Goal: Navigation & Orientation: Find specific page/section

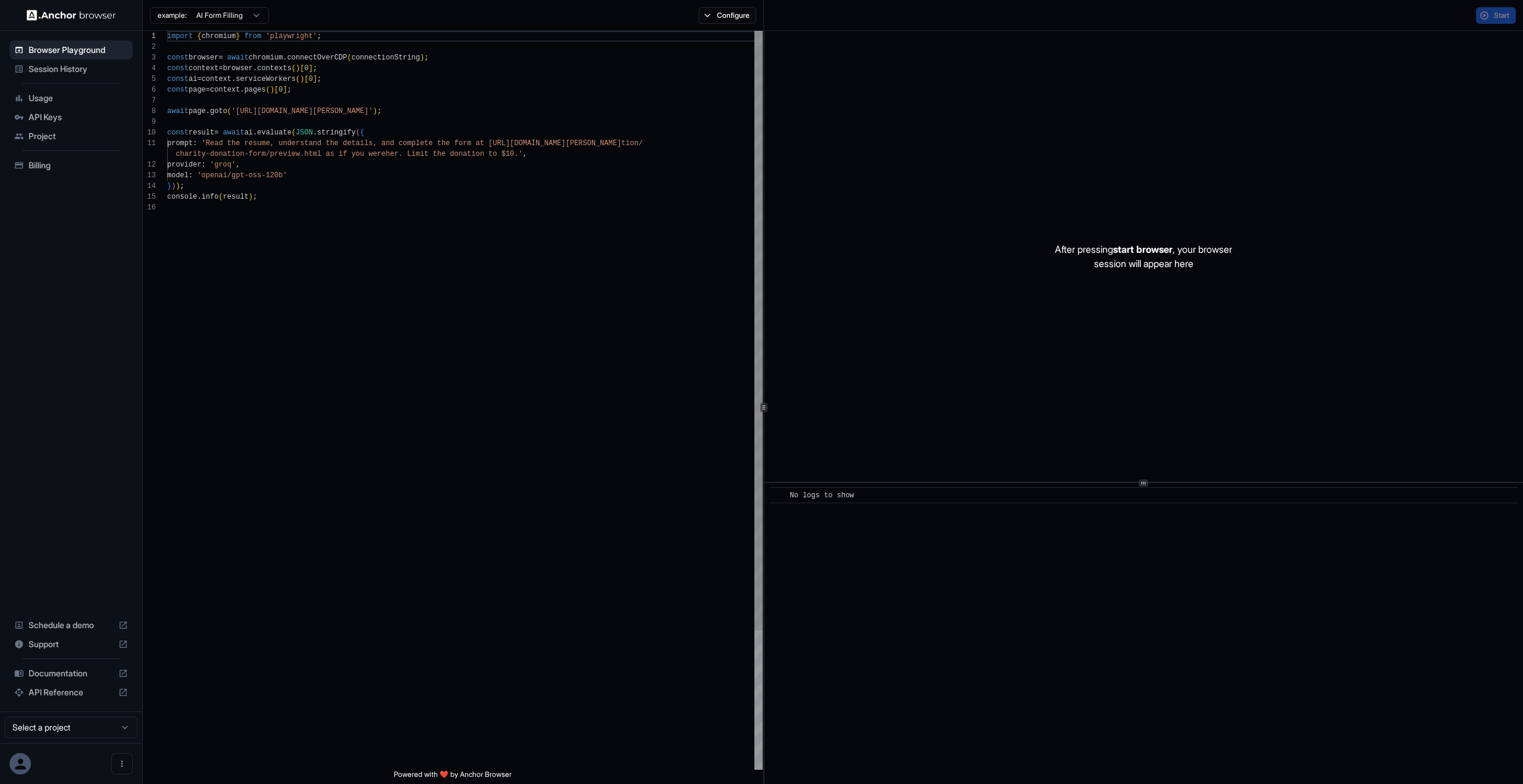
scroll to position [107, 0]
click at [65, 105] on div "Usage" at bounding box center [71, 98] width 123 height 19
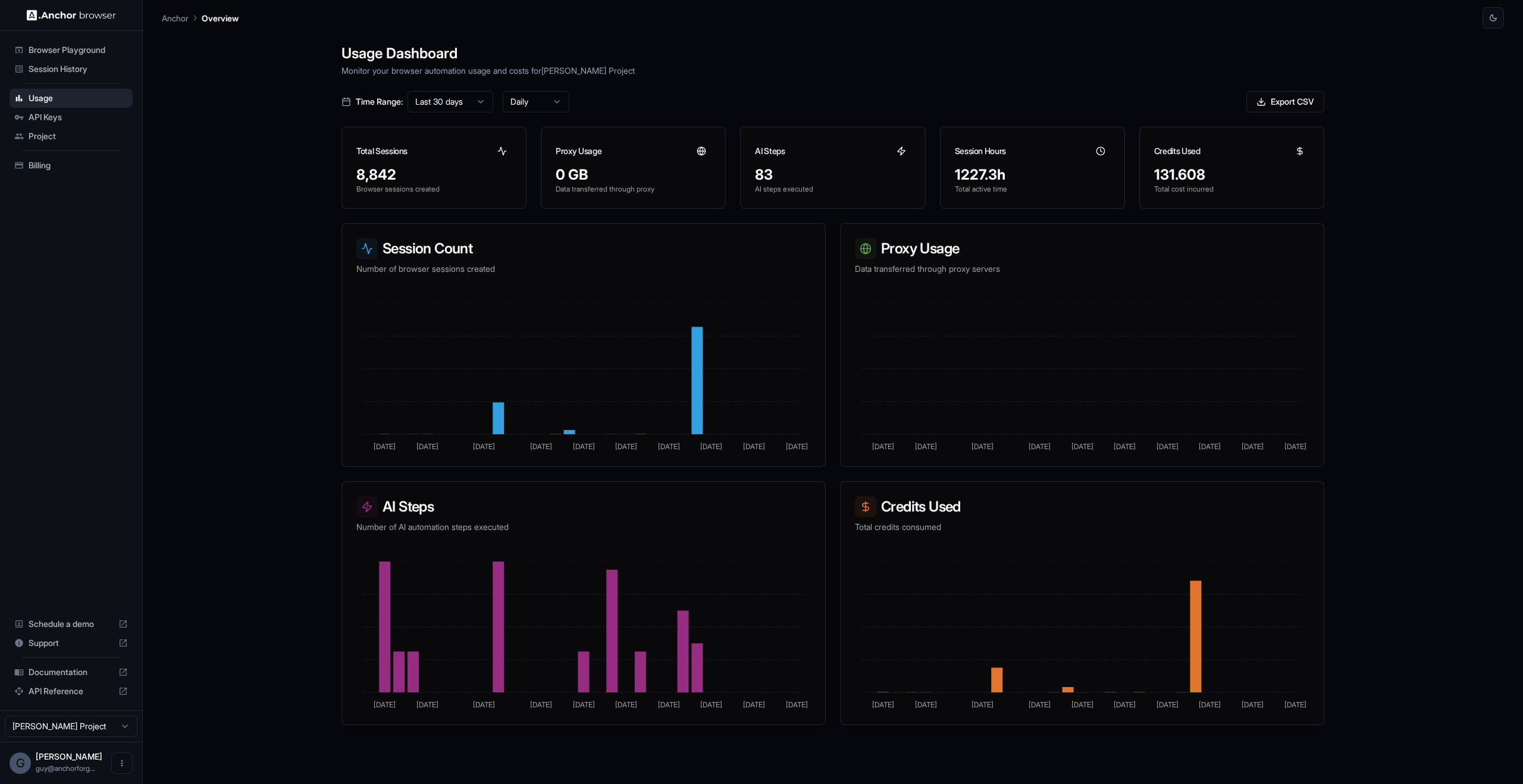
click at [465, 100] on html "Browser Playground Session History Usage API Keys Project Billing Schedule a de…" at bounding box center [761, 392] width 1523 height 784
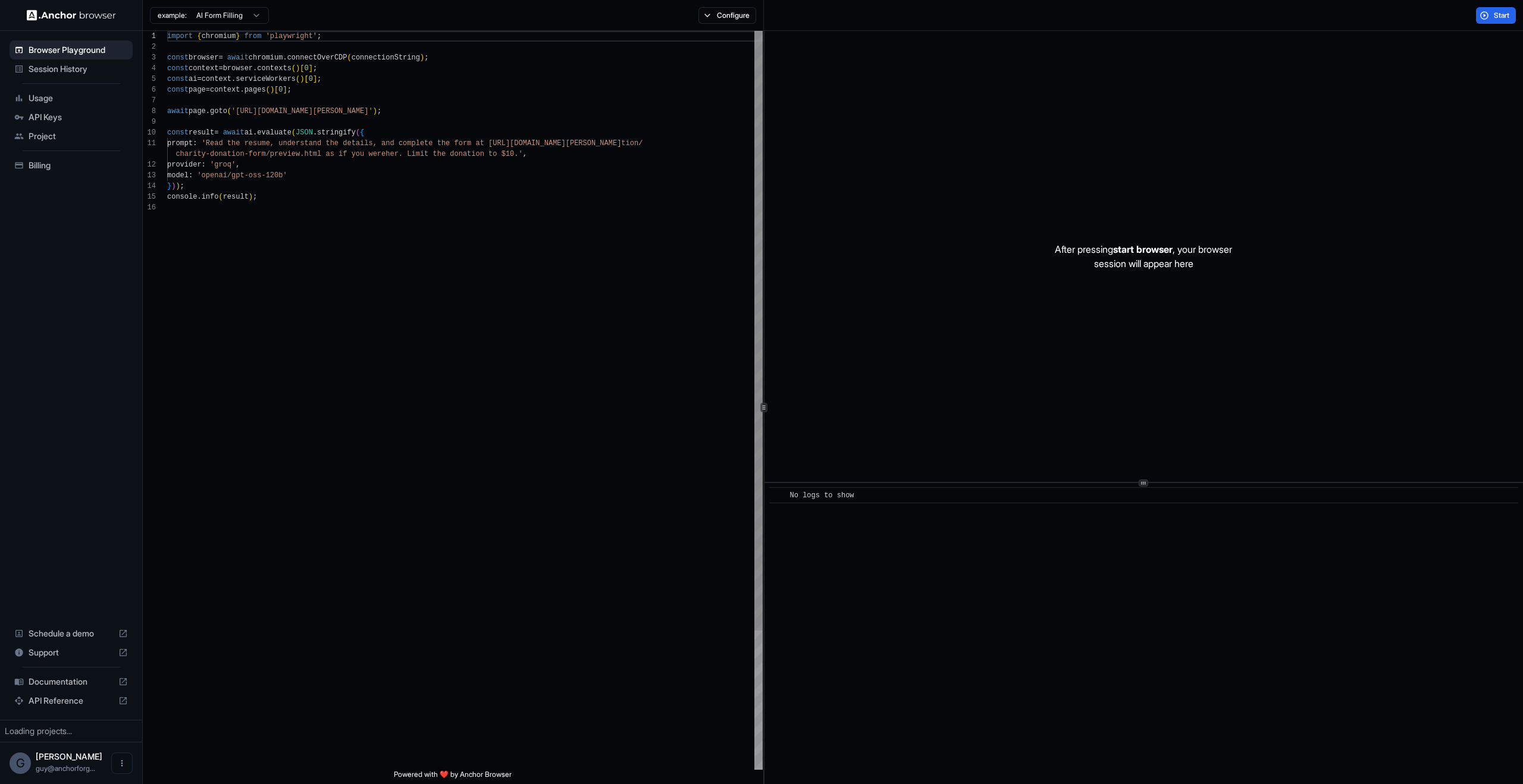
scroll to position [107, 0]
click at [93, 70] on span "Session History" at bounding box center [78, 69] width 99 height 12
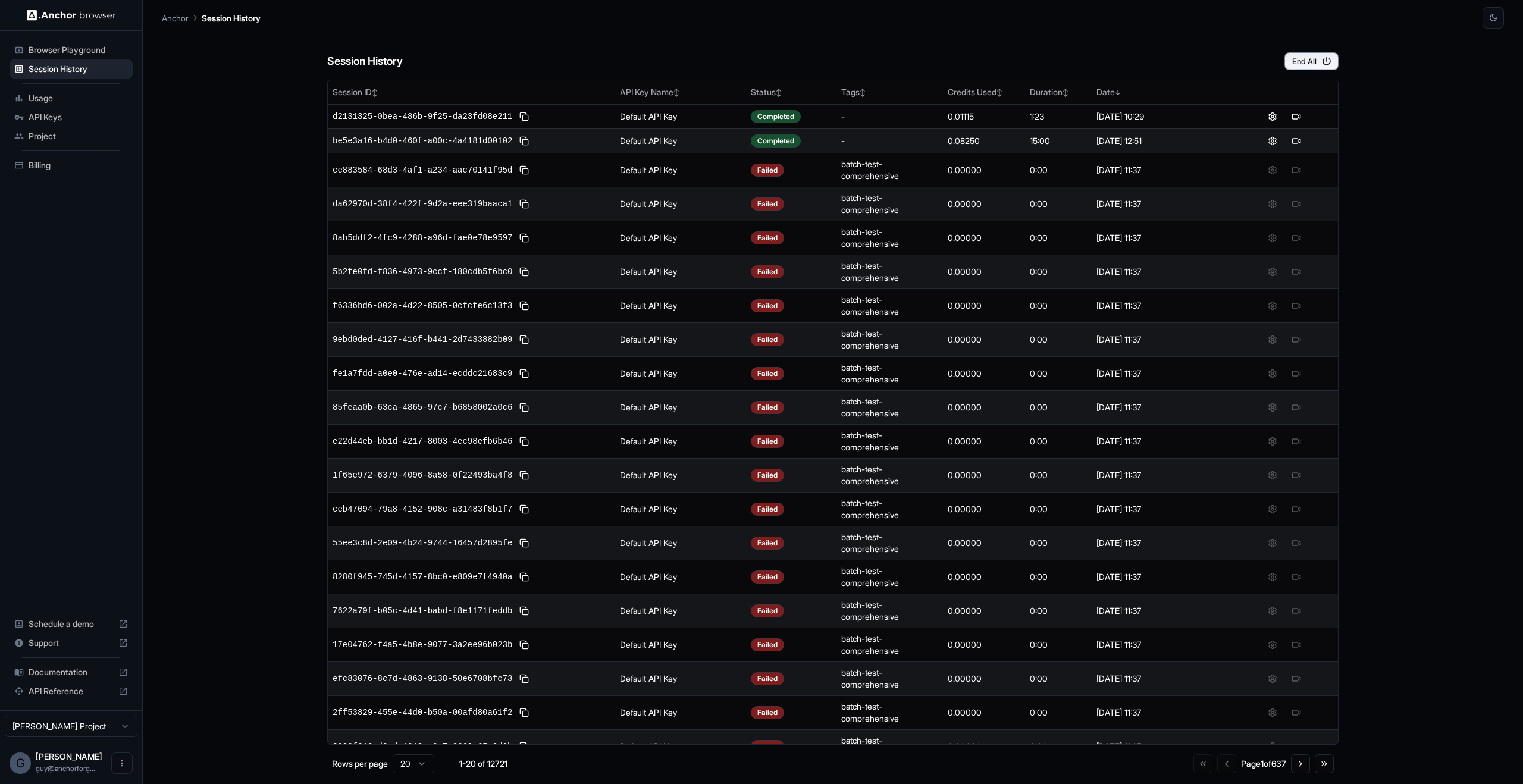
click at [81, 43] on div "Browser Playground" at bounding box center [71, 50] width 123 height 19
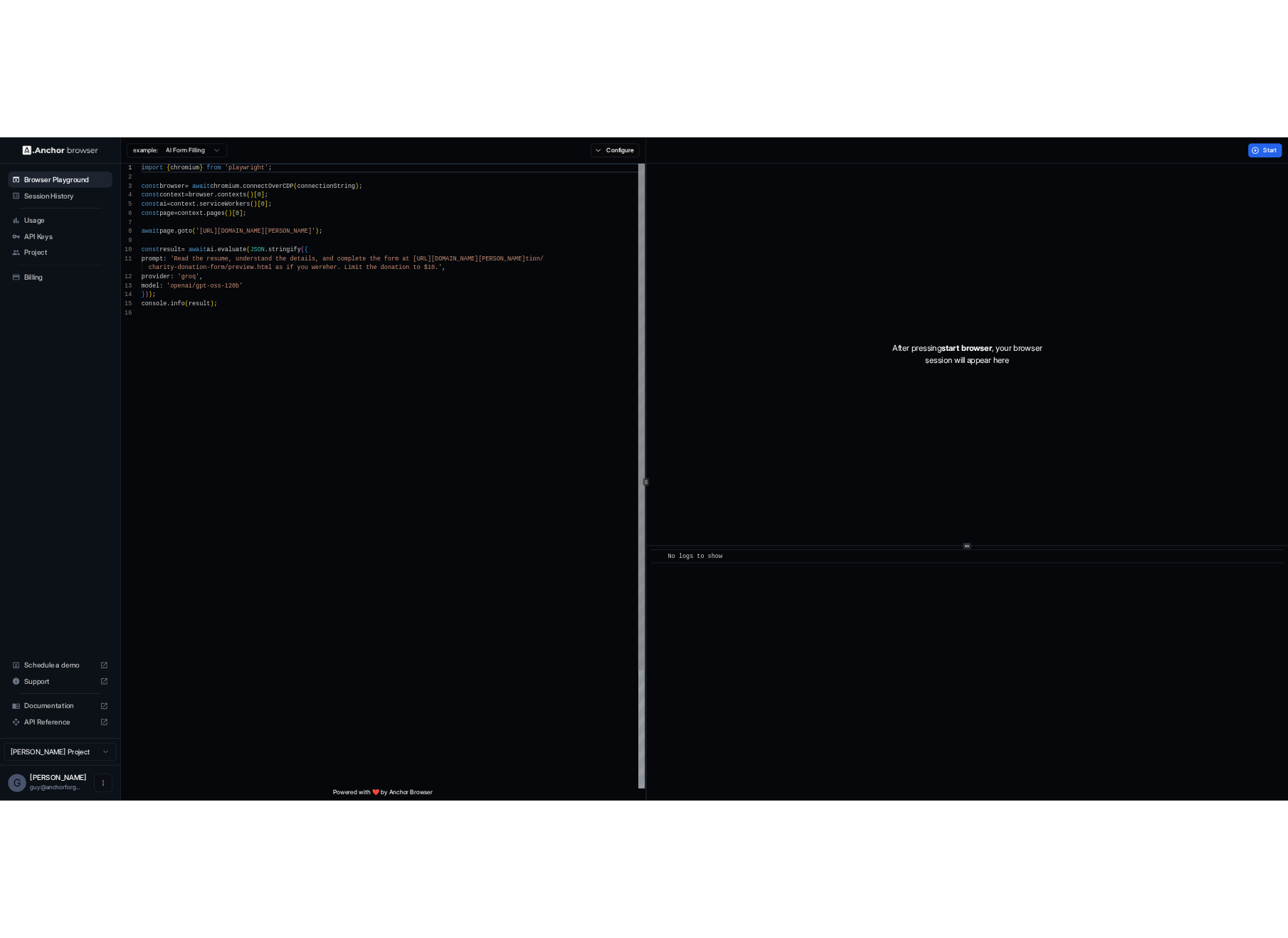
scroll to position [128, 0]
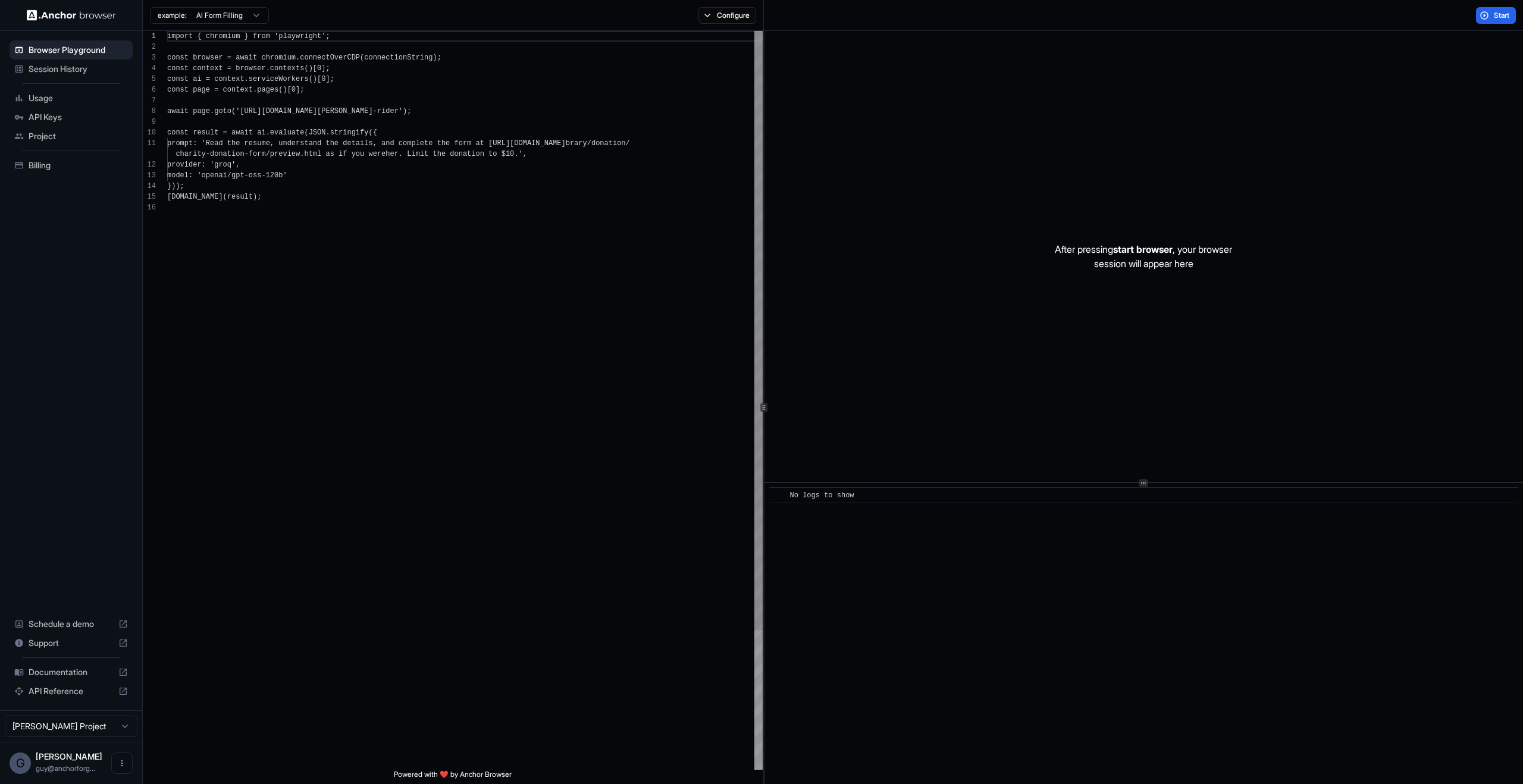
scroll to position [107, 0]
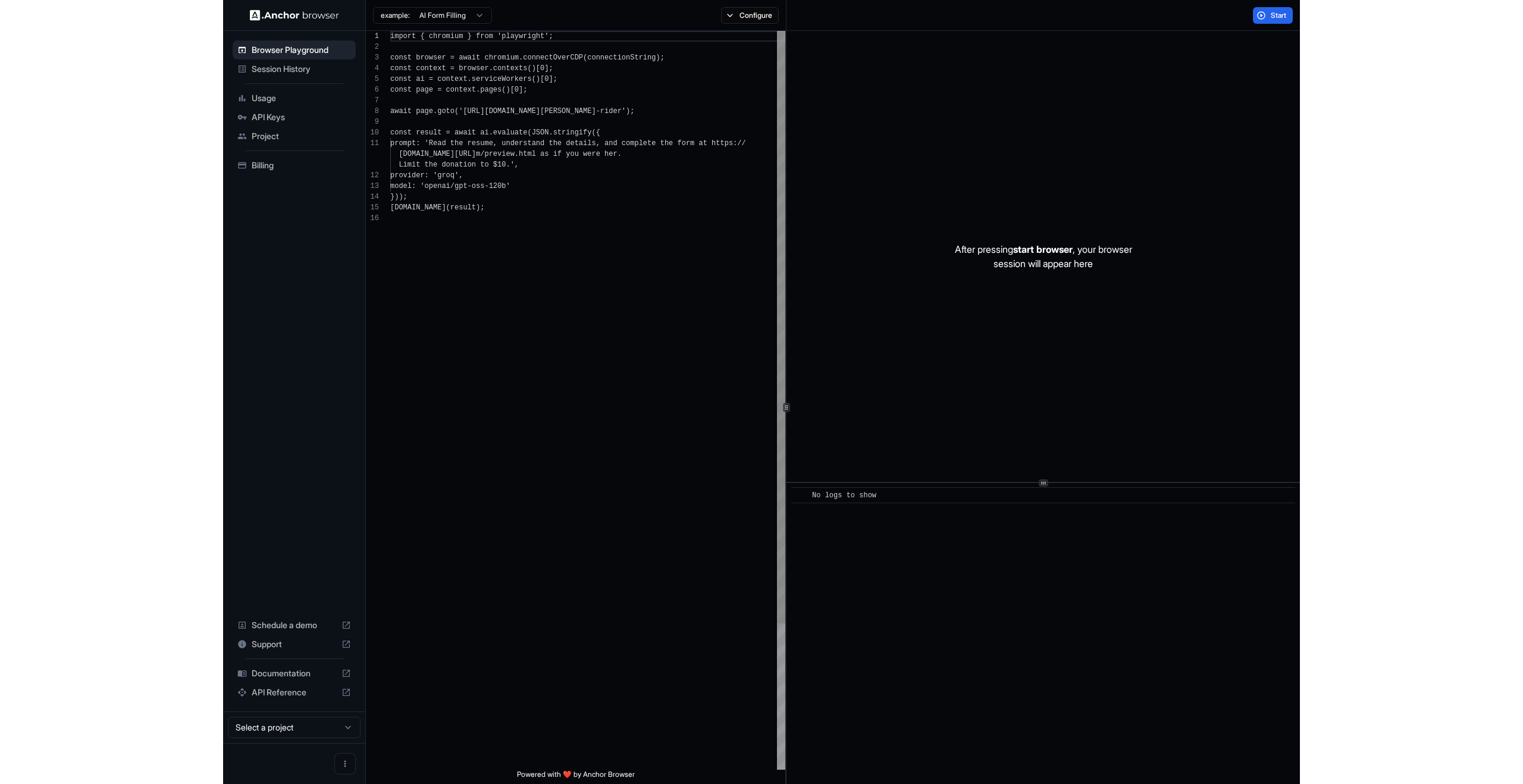
scroll to position [107, 0]
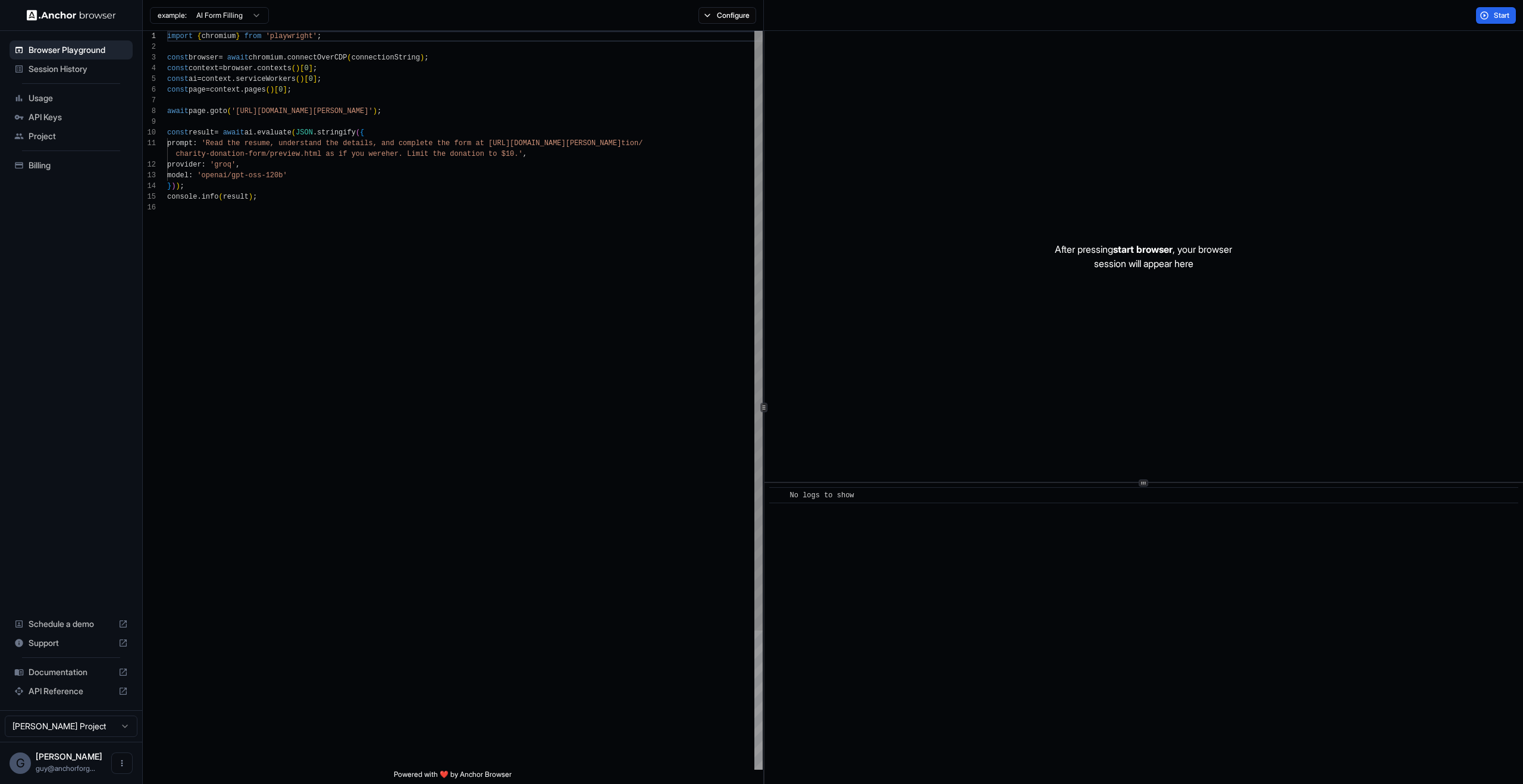
click at [1076, 315] on div "After pressing start browser , your browser session will appear here" at bounding box center [1143, 257] width 758 height 451
drag, startPoint x: 1037, startPoint y: 134, endPoint x: 1192, endPoint y: 411, distance: 317.4
click at [1076, 411] on div "After pressing start browser , your browser session will appear here" at bounding box center [1143, 257] width 758 height 451
click at [1076, 409] on div "After pressing start browser , your browser session will appear here" at bounding box center [1143, 257] width 758 height 451
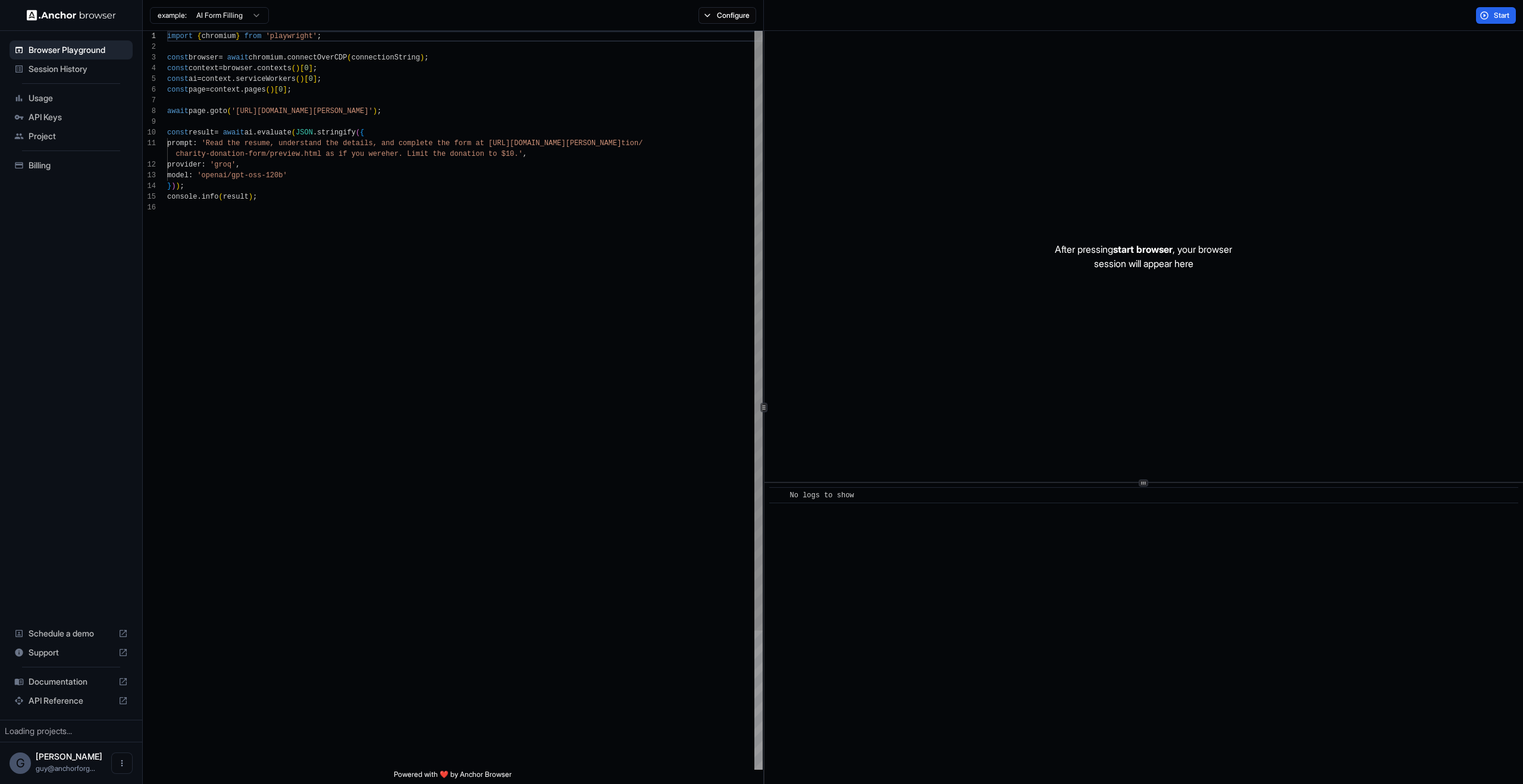
scroll to position [107, 0]
click at [961, 213] on div "After pressing start browser , your browser session will appear here" at bounding box center [1143, 257] width 758 height 451
click at [113, 58] on div "Browser Playground" at bounding box center [71, 50] width 123 height 19
click at [104, 71] on span "Session History" at bounding box center [78, 69] width 99 height 12
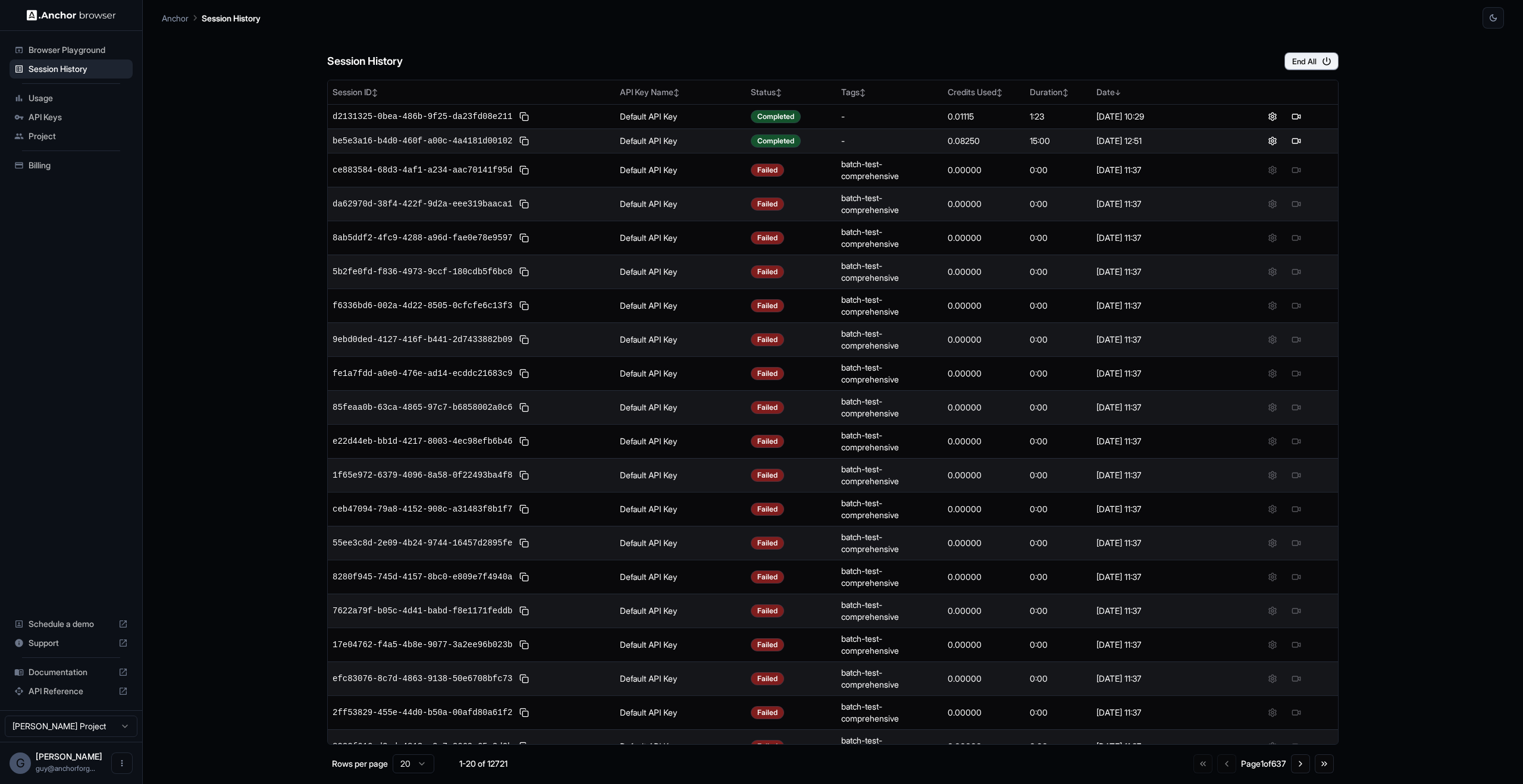
click at [93, 111] on span "API Keys" at bounding box center [78, 117] width 99 height 12
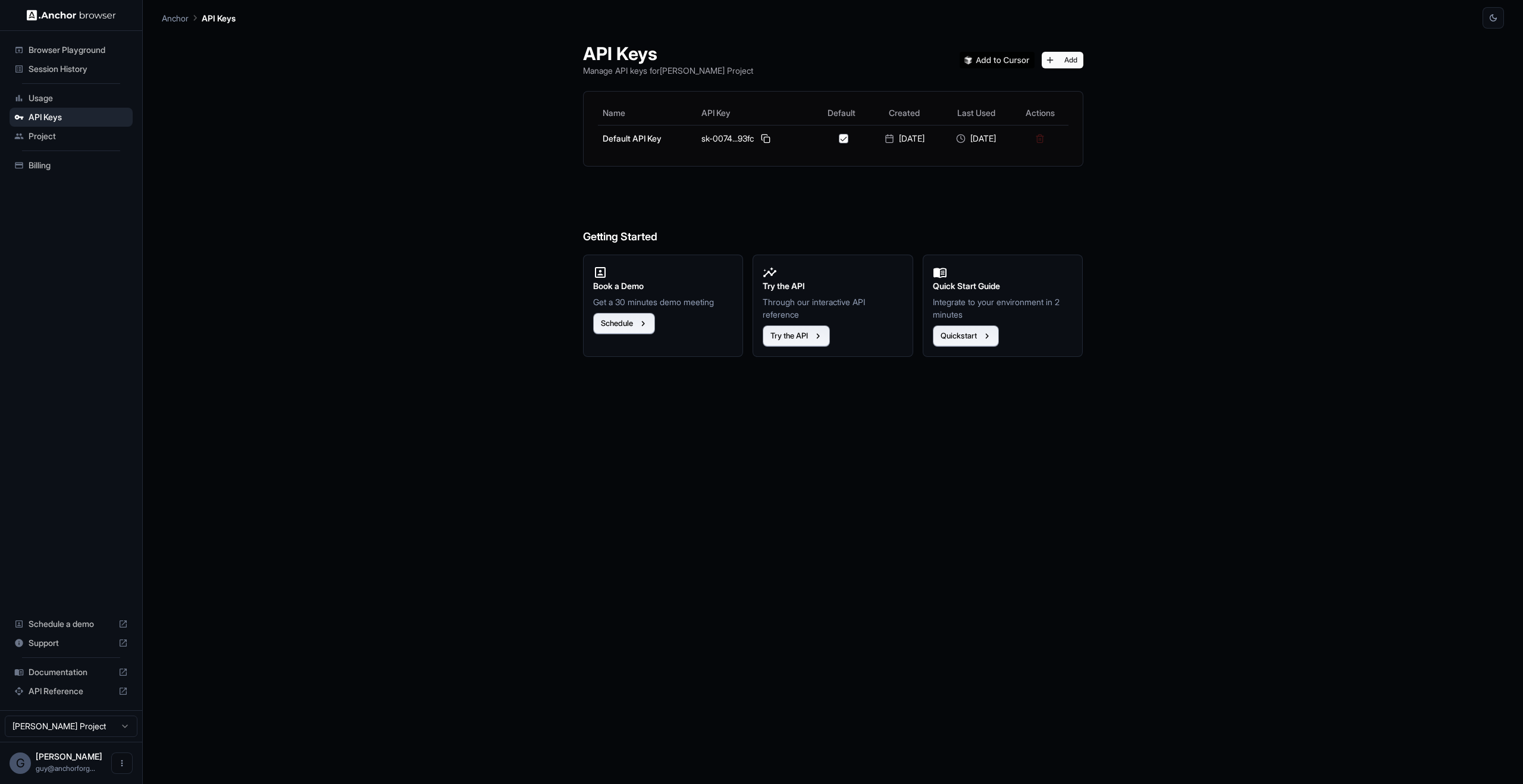
drag, startPoint x: 82, startPoint y: 155, endPoint x: 76, endPoint y: 142, distance: 14.3
click at [81, 155] on ul "Browser Playground Session History Usage API Keys Project Billing" at bounding box center [70, 108] width 133 height 144
click at [76, 142] on span "Project" at bounding box center [78, 136] width 99 height 12
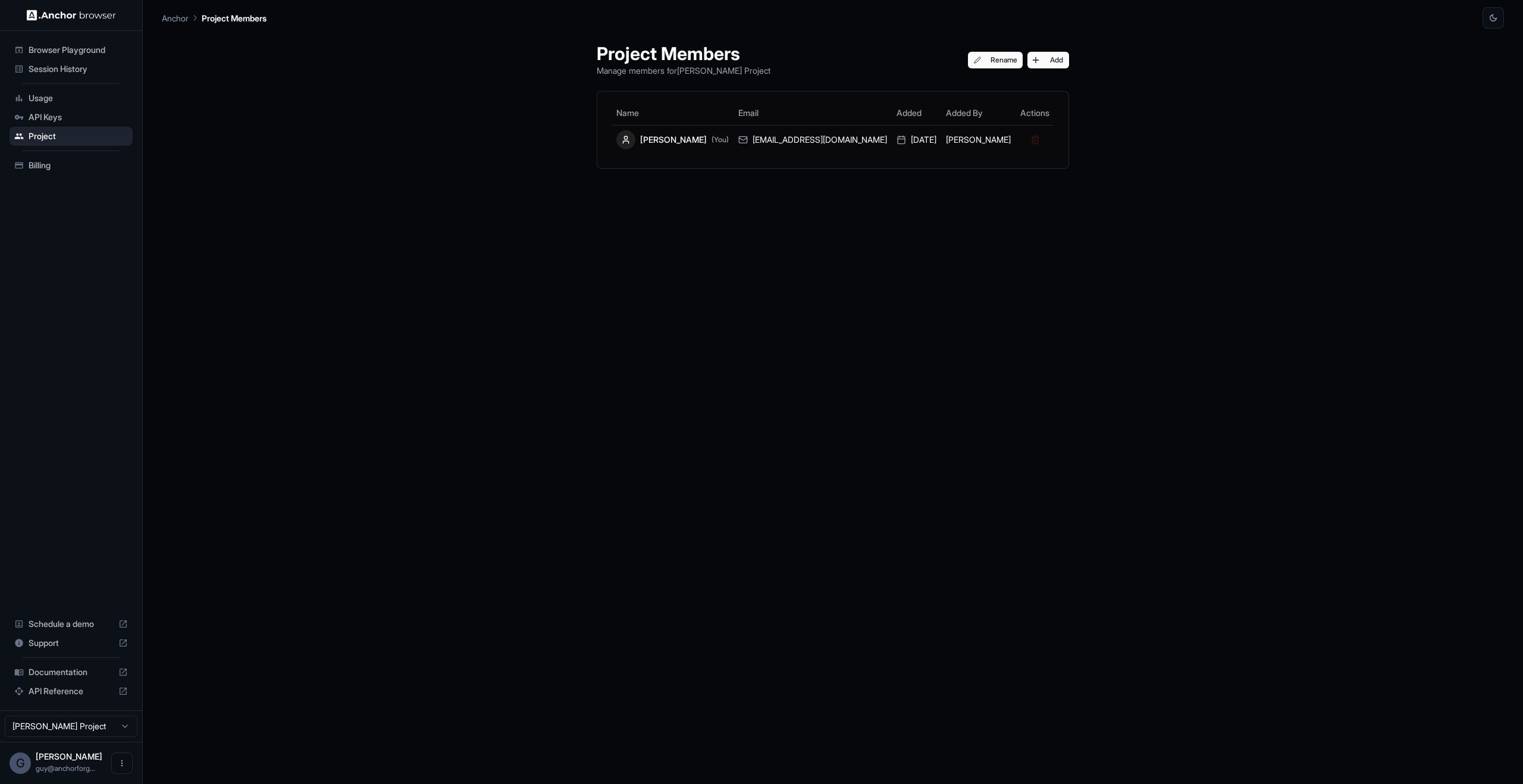
click at [75, 85] on ul "Browser Playground Session History Usage API Keys Project Billing" at bounding box center [70, 108] width 133 height 144
click at [75, 88] on li "Usage" at bounding box center [71, 98] width 123 height 19
click at [75, 92] on span "Usage" at bounding box center [78, 98] width 99 height 12
